Goal: Information Seeking & Learning: Learn about a topic

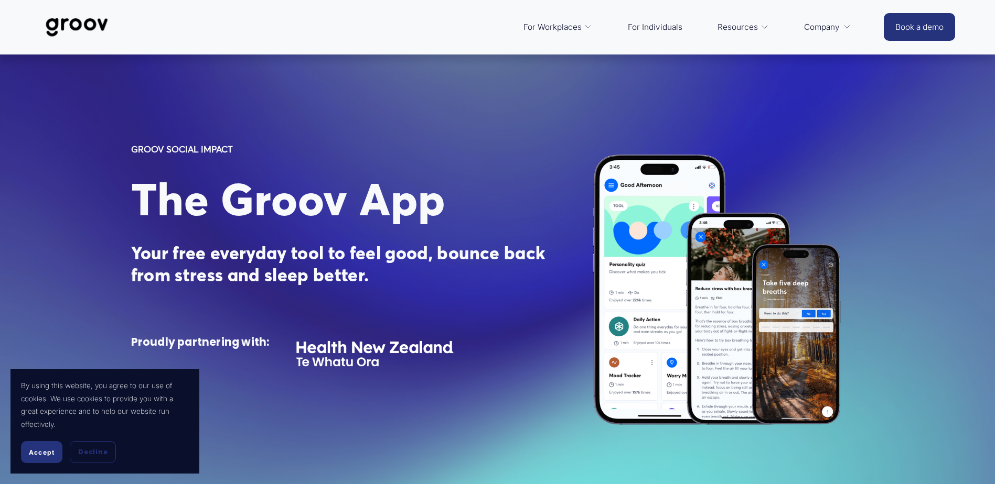
click at [0, 0] on span "Platform Overview" at bounding box center [0, 0] width 0 height 0
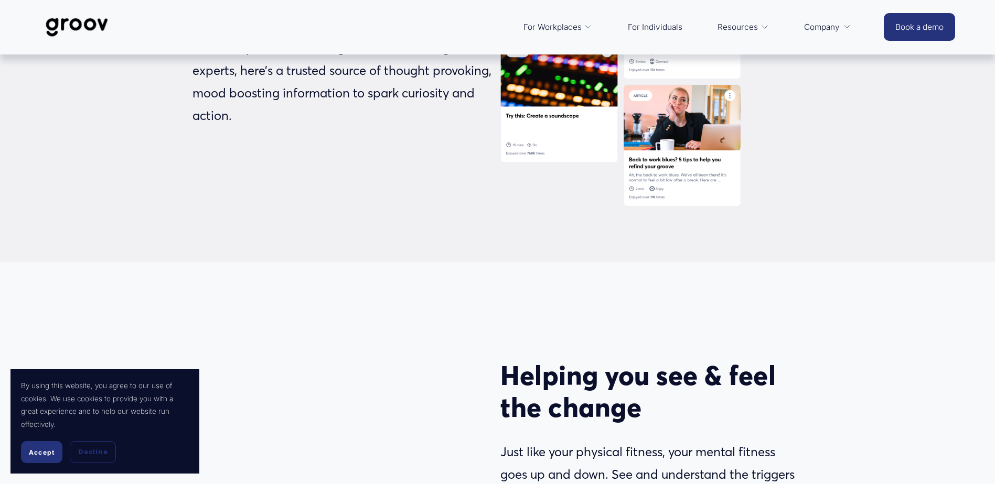
scroll to position [1992, 0]
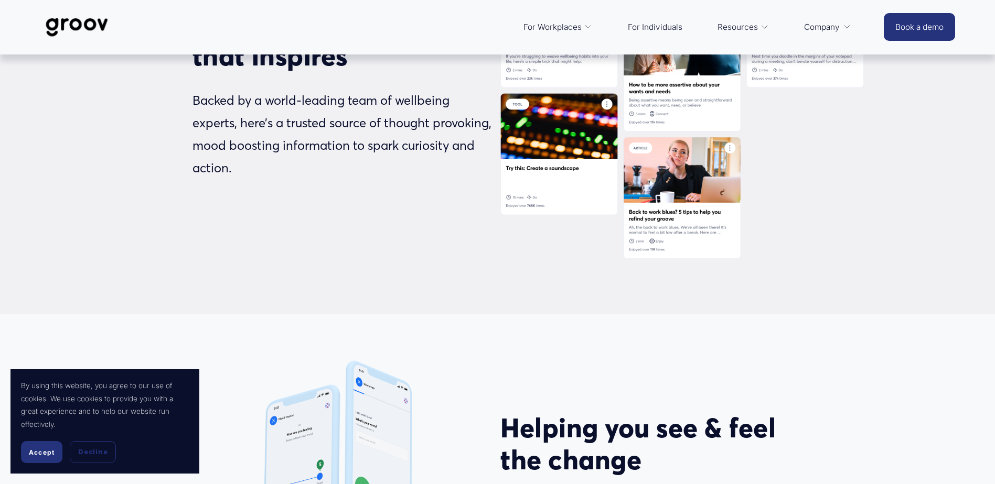
click at [664, 25] on link "For Individuals" at bounding box center [654, 27] width 65 height 25
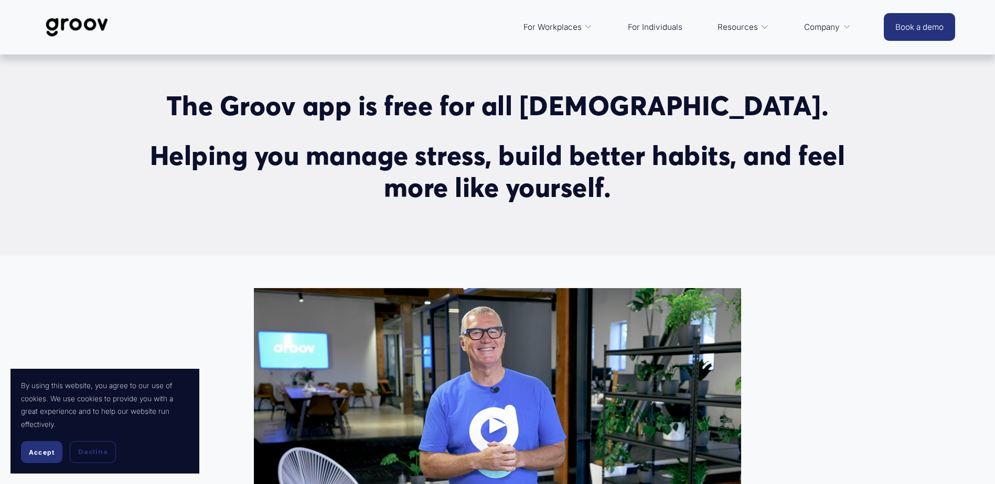
scroll to position [367, 0]
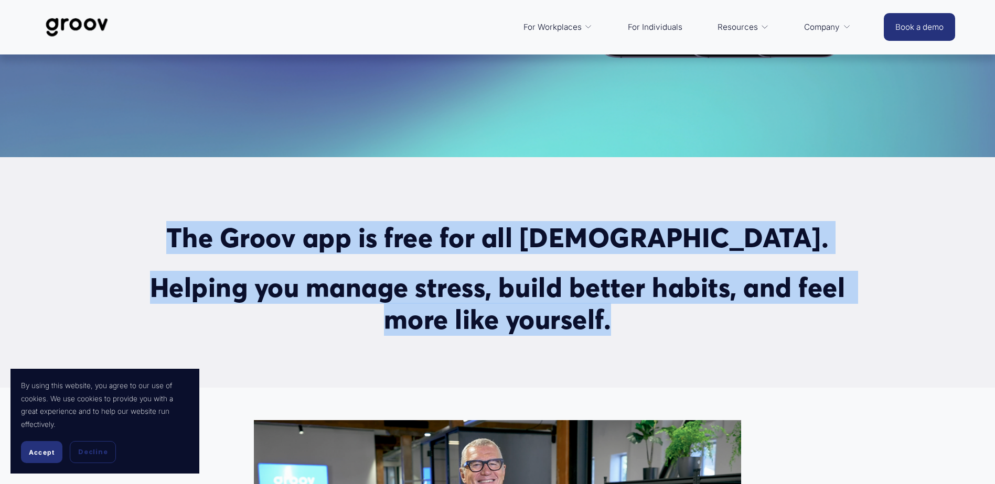
drag, startPoint x: 612, startPoint y: 328, endPoint x: 200, endPoint y: 239, distance: 422.0
click at [200, 239] on div "The Groov app is free for all New Zealanders. Helping you manage stress, build …" at bounding box center [497, 279] width 733 height 114
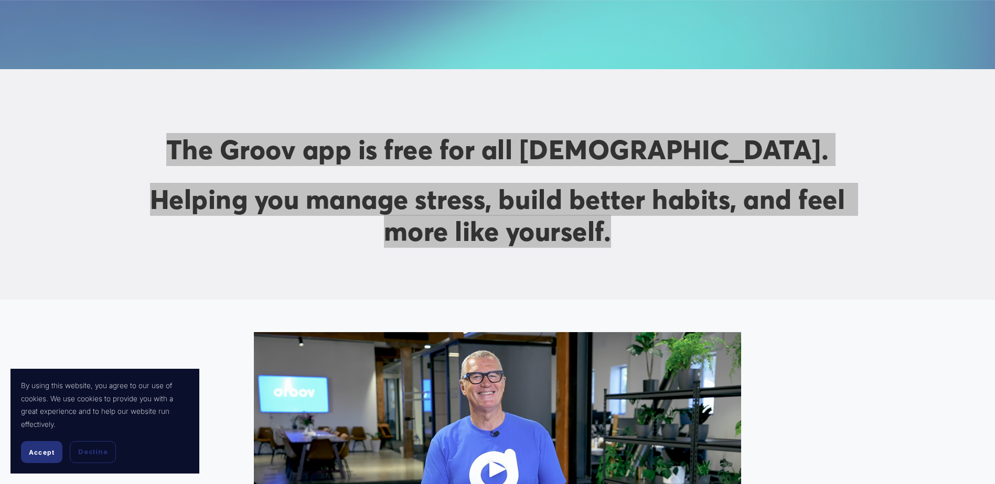
scroll to position [472, 0]
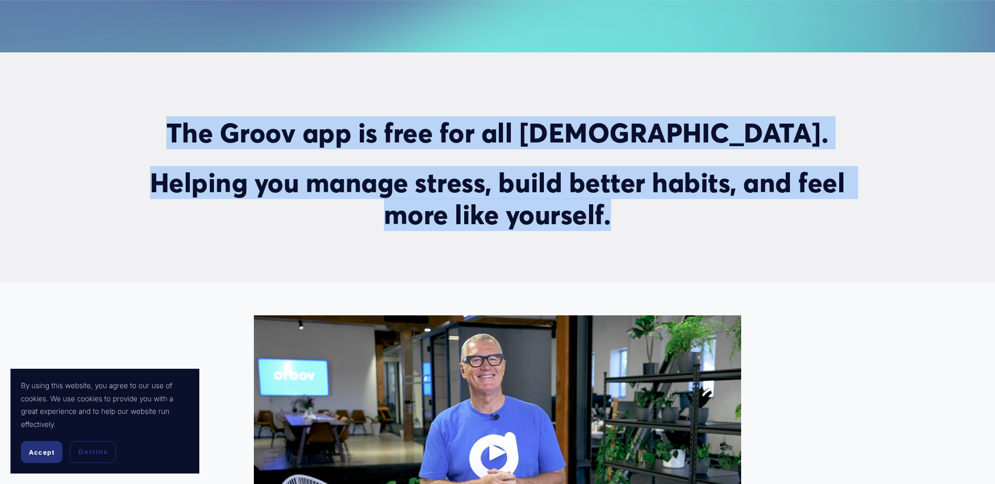
click at [615, 226] on h2 "Helping you manage stress, build better habits, and feel more like yourself." at bounding box center [497, 199] width 733 height 64
click at [617, 221] on h2 "Helping you manage stress, build better habits, and feel more like yourself." at bounding box center [497, 199] width 733 height 64
drag, startPoint x: 614, startPoint y: 225, endPoint x: 216, endPoint y: 127, distance: 410.3
click at [216, 127] on div "The Groov app is free for all New Zealanders. Helping you manage stress, build …" at bounding box center [497, 174] width 733 height 114
copy div "The Groov app is free for all New Zealanders. Helping you manage stress, build …"
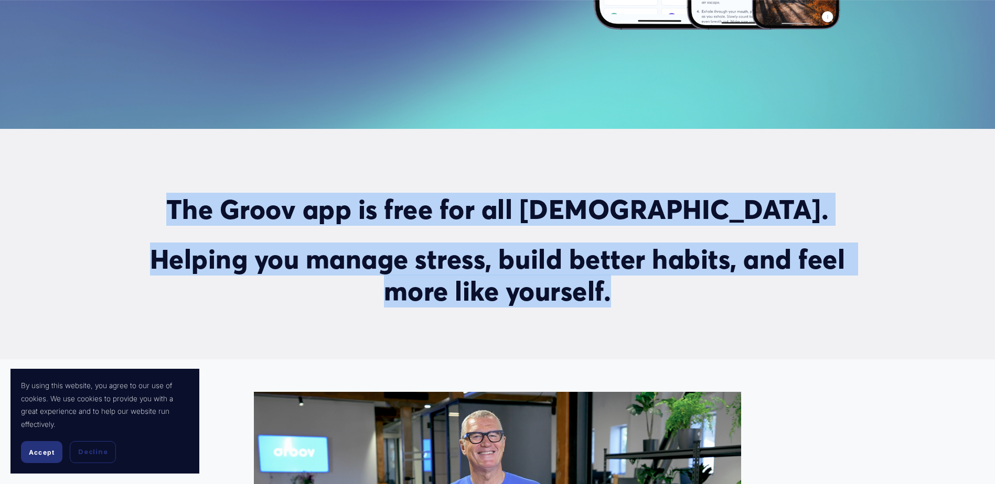
scroll to position [315, 0]
